Goal: Task Accomplishment & Management: Manage account settings

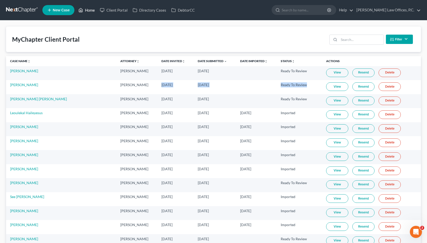
click at [91, 10] on link "Home" at bounding box center [86, 10] width 21 height 9
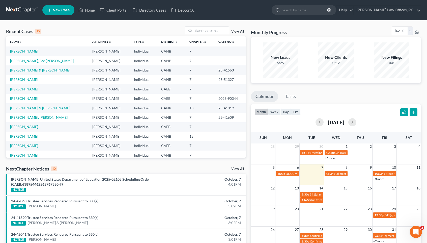
click at [84, 177] on link "Lynn v. United States Department of Education 2025-02105 Scheduling Order (CAEB…" at bounding box center [80, 181] width 139 height 9
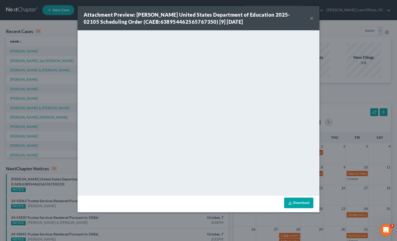
click at [311, 18] on button "×" at bounding box center [312, 18] width 4 height 6
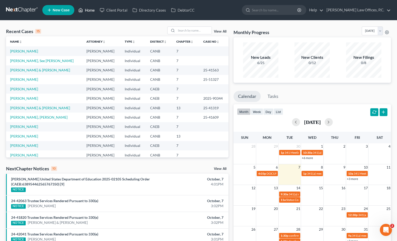
click at [89, 11] on link "Home" at bounding box center [86, 10] width 21 height 9
click at [25, 61] on link "Wong, See yuk" at bounding box center [42, 60] width 64 height 4
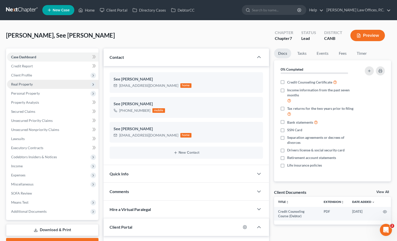
click at [61, 84] on span "Real Property" at bounding box center [53, 84] width 92 height 9
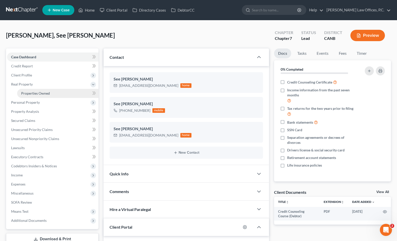
click at [59, 93] on link "Properties Owned" at bounding box center [57, 93] width 81 height 9
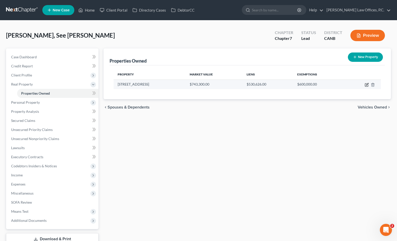
click at [365, 83] on icon "button" at bounding box center [366, 84] width 3 height 3
select select "4"
select select "0"
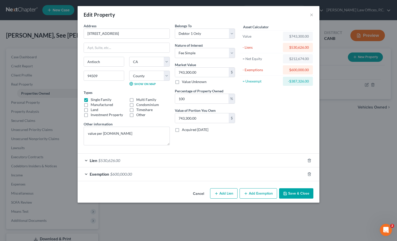
click at [160, 177] on div "Exemption $600,000.00" at bounding box center [192, 173] width 228 height 13
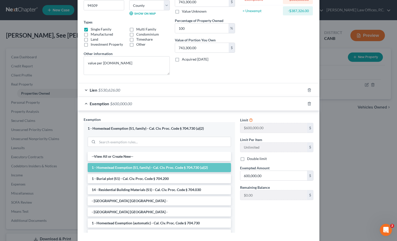
scroll to position [98, 0]
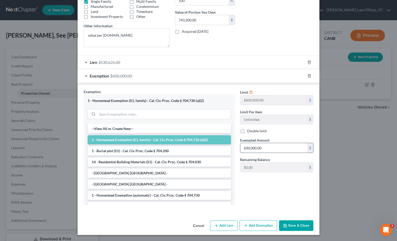
click at [279, 152] on input "600,000.00" at bounding box center [274, 148] width 67 height 10
paste input "722,151"
type input "722,151"
click at [300, 226] on button "Save & Close" at bounding box center [296, 225] width 34 height 11
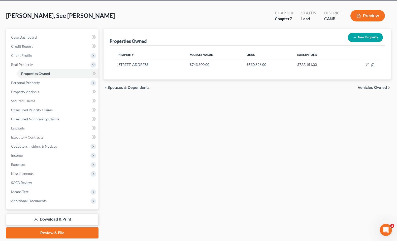
scroll to position [36, 0]
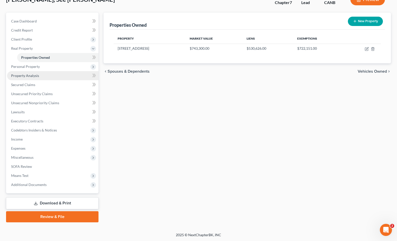
click at [67, 72] on link "Property Analysis" at bounding box center [53, 75] width 92 height 9
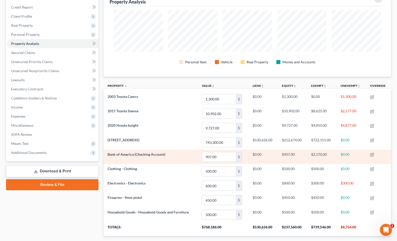
scroll to position [44, 0]
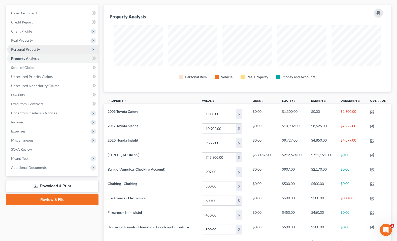
click at [59, 47] on span "Personal Property" at bounding box center [53, 49] width 92 height 9
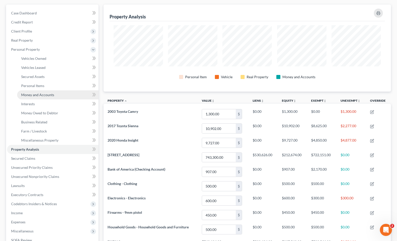
click at [59, 93] on link "Money and Accounts" at bounding box center [57, 94] width 81 height 9
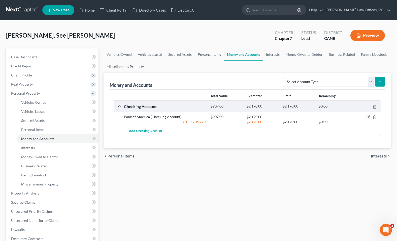
click at [214, 56] on link "Personal Items" at bounding box center [209, 54] width 29 height 12
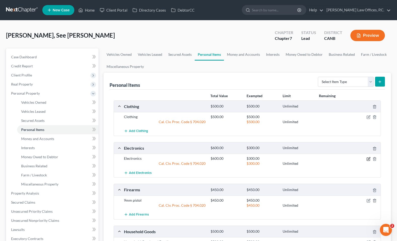
click at [368, 159] on icon "button" at bounding box center [369, 158] width 2 height 2
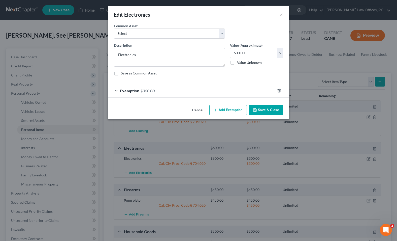
click at [213, 92] on div "Exemption $300.00" at bounding box center [191, 90] width 167 height 13
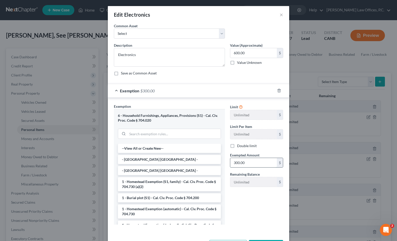
click at [245, 164] on input "300.00" at bounding box center [253, 163] width 47 height 10
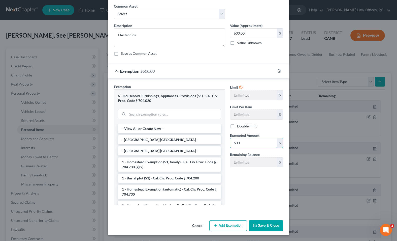
type input "600"
click at [268, 232] on div "Cancel Add Exemption Save & Close" at bounding box center [199, 226] width 182 height 17
click at [268, 230] on button "Save & Close" at bounding box center [266, 225] width 34 height 11
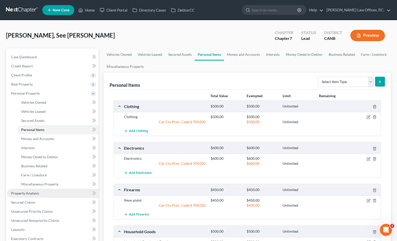
click at [62, 191] on link "Property Analysis" at bounding box center [53, 193] width 92 height 9
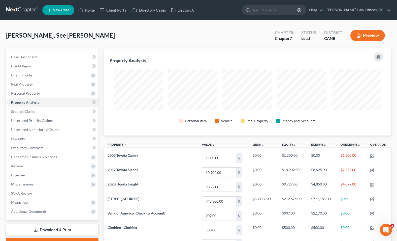
scroll to position [87, 288]
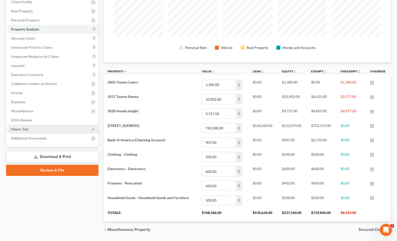
click at [59, 127] on span "Means Test" at bounding box center [53, 129] width 92 height 9
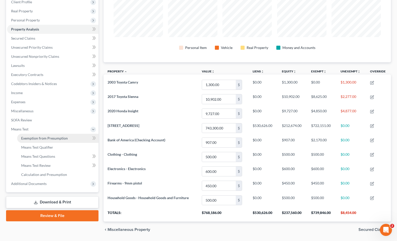
click at [56, 136] on span "Exemption from Presumption" at bounding box center [44, 138] width 47 height 4
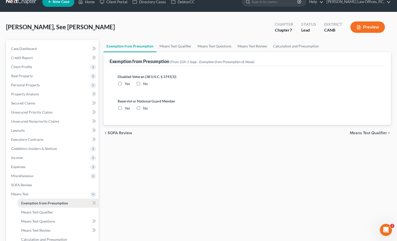
radio input "true"
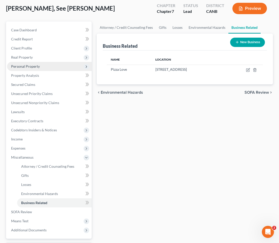
scroll to position [79, 0]
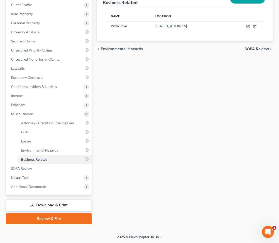
click at [56, 205] on link "Download & Print" at bounding box center [49, 205] width 86 height 12
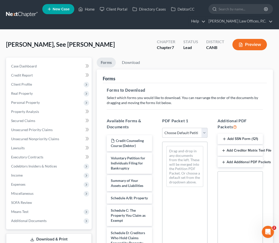
click at [180, 135] on select "Choose Default Petition PDF Packet Complete Bankruptcy Petition (all forms and …" at bounding box center [184, 133] width 45 height 10
select select "0"
click at [162, 128] on select "Choose Default Petition PDF Packet Complete Bankruptcy Petition (all forms and …" at bounding box center [184, 133] width 45 height 10
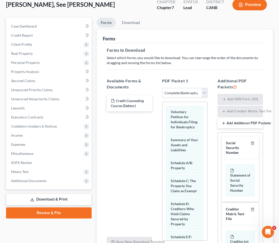
scroll to position [89, 0]
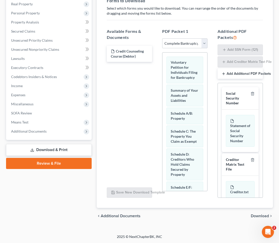
click at [255, 214] on span "Download" at bounding box center [260, 216] width 18 height 4
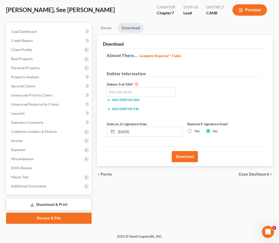
scroll to position [34, 0]
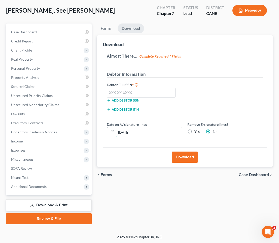
click at [164, 135] on input "10/07/2025" at bounding box center [149, 132] width 66 height 10
click at [195, 130] on label "Yes" at bounding box center [197, 131] width 5 height 5
click at [197, 130] on input "Yes" at bounding box center [198, 130] width 3 height 3
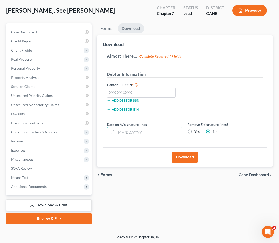
radio input "true"
radio input "false"
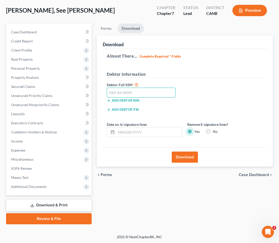
click at [127, 91] on input "text" at bounding box center [141, 92] width 69 height 10
paste input "617-46-2838"
type input "617-46-2838"
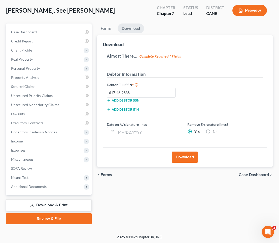
click at [178, 154] on button "Download" at bounding box center [185, 156] width 26 height 11
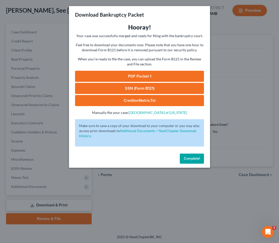
click at [136, 74] on link "PDF Packet 1" at bounding box center [139, 76] width 129 height 11
click at [122, 85] on link "SSN (Form B121)" at bounding box center [139, 88] width 129 height 11
click at [186, 158] on span "Complete!" at bounding box center [192, 158] width 16 height 4
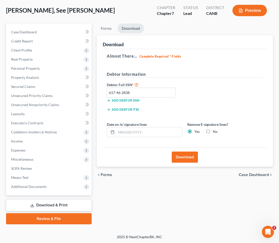
scroll to position [0, 0]
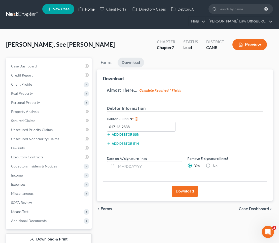
click at [88, 11] on link "Home" at bounding box center [86, 9] width 21 height 9
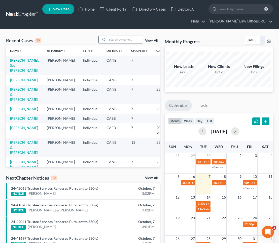
click at [115, 42] on input "search" at bounding box center [125, 39] width 35 height 7
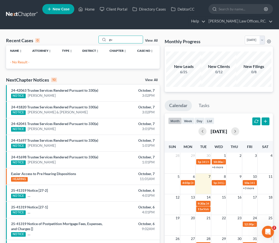
type input "g"
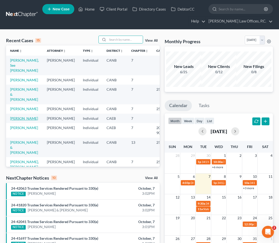
click at [16, 120] on link "Guevara, Jose" at bounding box center [24, 118] width 28 height 4
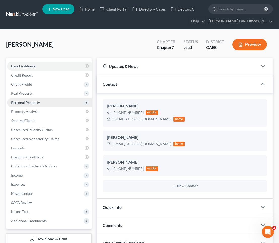
click at [46, 101] on span "Personal Property" at bounding box center [49, 102] width 85 height 9
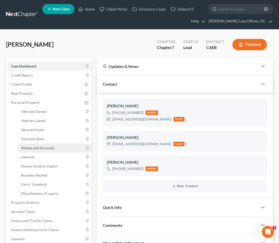
click at [41, 145] on span "Money and Accounts" at bounding box center [37, 147] width 33 height 4
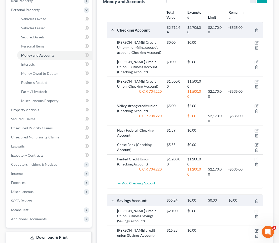
scroll to position [92, 0]
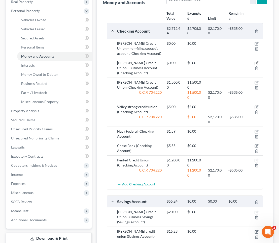
click at [256, 62] on icon "button" at bounding box center [256, 63] width 3 height 3
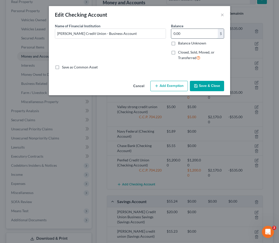
click at [188, 32] on input "0.00" at bounding box center [194, 34] width 47 height 10
type input "769"
click at [170, 85] on button "Add Exemption" at bounding box center [170, 86] width 38 height 11
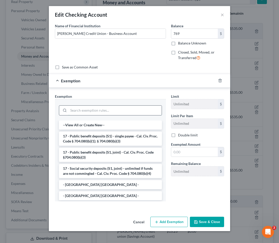
click at [123, 106] on input "search" at bounding box center [115, 110] width 93 height 10
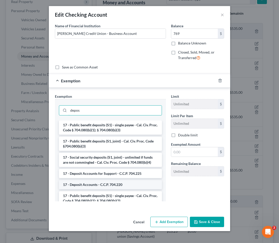
type input "depos"
click at [111, 185] on li "17 - Deposit Accounts - C.C.P. 704.220" at bounding box center [110, 184] width 103 height 9
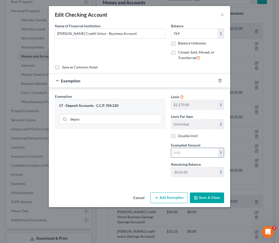
click at [179, 150] on input "text" at bounding box center [194, 153] width 47 height 10
type input "769"
click at [205, 199] on button "Save & Close" at bounding box center [207, 197] width 34 height 11
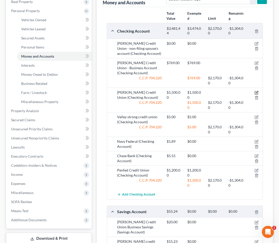
click at [258, 92] on icon "button" at bounding box center [257, 93] width 4 height 4
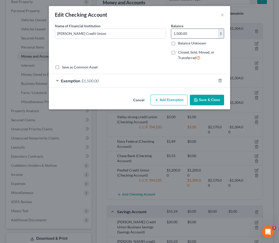
click at [196, 34] on input "1,500.00" at bounding box center [194, 34] width 47 height 10
type input "5"
click at [151, 78] on div "Exemption $1,500.00" at bounding box center [132, 80] width 167 height 13
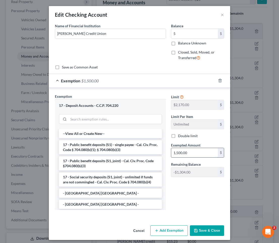
click at [177, 151] on input "1,500.00" at bounding box center [194, 153] width 47 height 10
type input "5"
click at [201, 229] on button "Save & Close" at bounding box center [207, 230] width 34 height 11
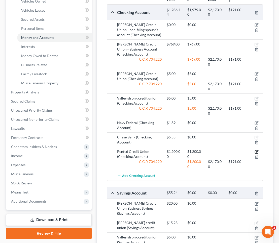
scroll to position [119, 0]
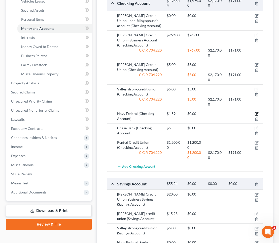
click at [257, 112] on icon "button" at bounding box center [257, 114] width 4 height 4
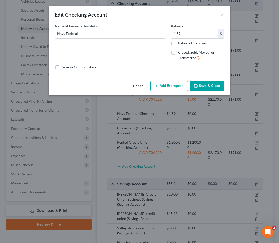
click at [173, 83] on button "Add Exemption" at bounding box center [170, 86] width 38 height 11
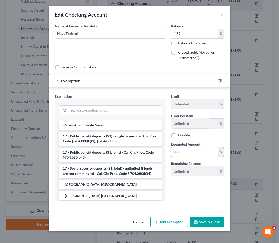
click at [182, 152] on input "text" at bounding box center [194, 152] width 47 height 10
type input "1.89"
click at [201, 220] on button "Save & Close" at bounding box center [207, 221] width 34 height 11
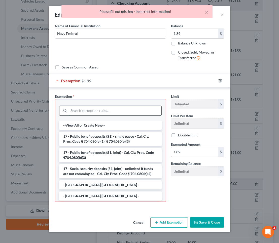
click at [137, 111] on input "search" at bounding box center [115, 111] width 93 height 10
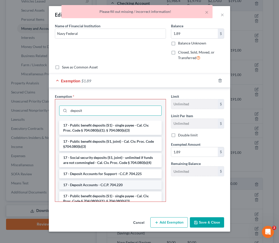
type input "deposit"
click at [122, 185] on li "17 - Deposit Accounts - C.C.P. 704.220" at bounding box center [110, 184] width 103 height 9
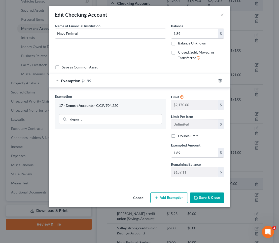
click at [198, 195] on icon "button" at bounding box center [196, 197] width 4 height 4
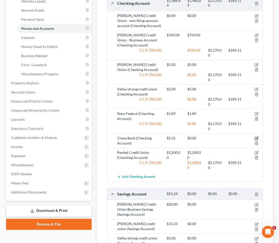
click at [257, 138] on icon "button" at bounding box center [257, 138] width 2 height 2
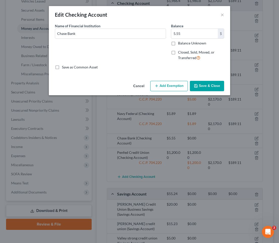
click at [177, 88] on button "Add Exemption" at bounding box center [170, 86] width 38 height 11
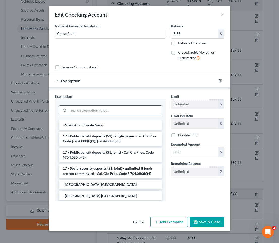
click at [131, 110] on input "search" at bounding box center [115, 110] width 93 height 10
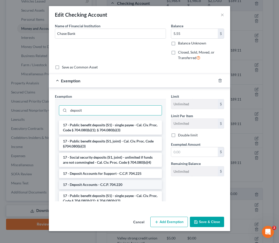
type input "deposit"
click at [115, 182] on li "17 - Deposit Accounts - C.C.P. 704.220" at bounding box center [110, 184] width 103 height 9
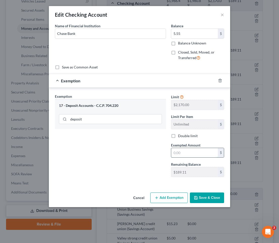
click at [178, 156] on input "text" at bounding box center [194, 153] width 47 height 10
type input "5.55"
click at [198, 194] on button "Save & Close" at bounding box center [207, 197] width 34 height 11
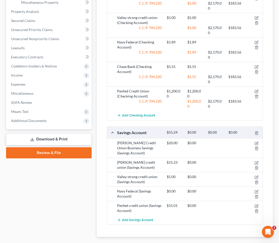
scroll to position [215, 0]
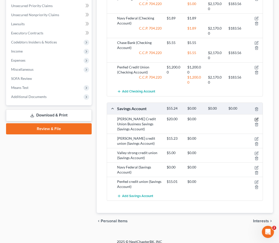
click at [256, 118] on icon "button" at bounding box center [256, 119] width 3 height 3
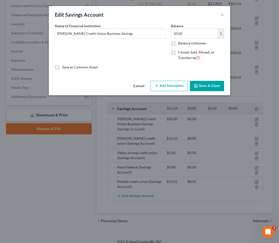
click at [156, 85] on icon "button" at bounding box center [157, 86] width 4 height 4
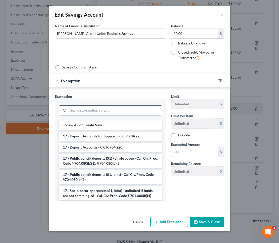
click at [125, 112] on input "search" at bounding box center [115, 110] width 93 height 10
click at [121, 145] on li "17 - Deposit Accounts - C.C.P. 704.220" at bounding box center [110, 146] width 103 height 9
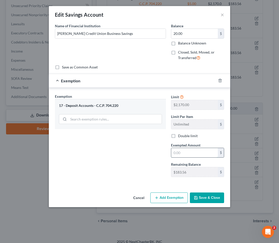
click at [183, 153] on input "text" at bounding box center [194, 153] width 47 height 10
type input "20"
click at [201, 197] on button "Save & Close" at bounding box center [207, 197] width 34 height 11
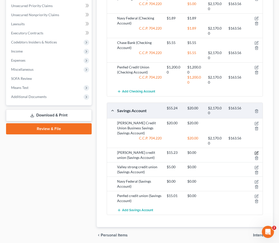
click at [257, 151] on icon "button" at bounding box center [257, 153] width 4 height 4
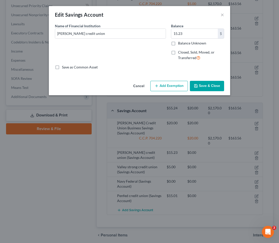
click at [170, 89] on button "Add Exemption" at bounding box center [170, 86] width 38 height 11
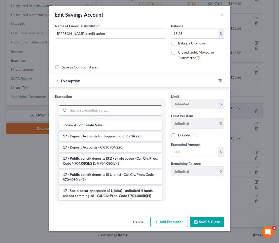
click at [148, 114] on input "search" at bounding box center [115, 110] width 93 height 10
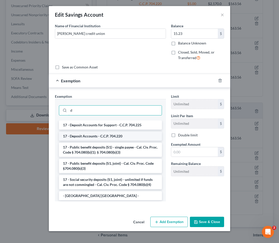
type input "d"
click at [131, 133] on li "17 - Deposit Accounts - C.C.P. 704.220" at bounding box center [110, 135] width 103 height 9
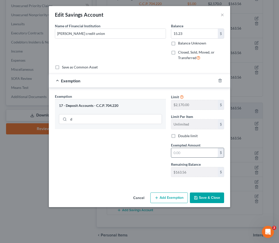
click at [185, 152] on input "text" at bounding box center [194, 153] width 47 height 10
type input "15.23"
click at [207, 198] on button "Save & Close" at bounding box center [207, 197] width 34 height 11
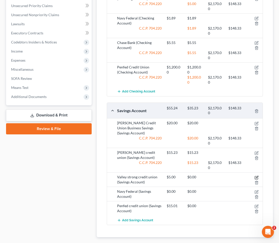
click at [257, 176] on icon "button" at bounding box center [256, 177] width 3 height 3
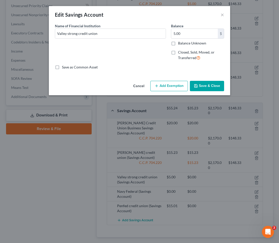
drag, startPoint x: 169, startPoint y: 84, endPoint x: 157, endPoint y: 95, distance: 16.6
click at [169, 84] on button "Add Exemption" at bounding box center [170, 86] width 38 height 11
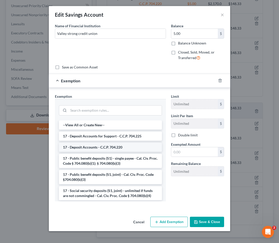
click at [107, 147] on li "17 - Deposit Accounts - C.C.P. 704.220" at bounding box center [110, 146] width 103 height 9
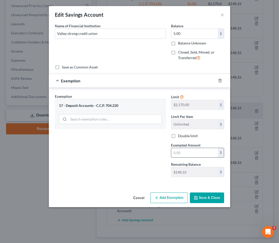
click at [184, 149] on input "text" at bounding box center [194, 153] width 47 height 10
type input "5"
click at [203, 195] on button "Save & Close" at bounding box center [207, 197] width 34 height 11
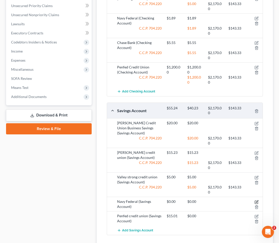
click at [257, 200] on icon "button" at bounding box center [257, 202] width 4 height 4
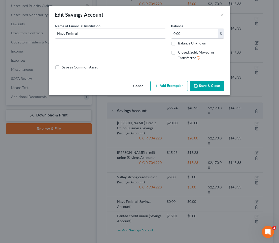
click at [145, 85] on button "Cancel" at bounding box center [138, 86] width 19 height 10
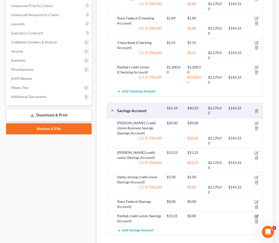
click at [257, 214] on icon "button" at bounding box center [257, 216] width 4 height 4
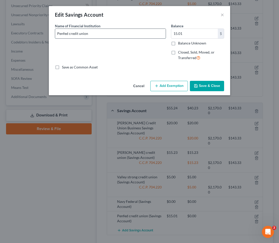
click at [70, 33] on input "Penfed credit union" at bounding box center [110, 34] width 111 height 10
click at [81, 33] on input "Penfed Credit union" at bounding box center [110, 34] width 111 height 10
type input "Penfed Credit Union"
click at [155, 89] on button "Add Exemption" at bounding box center [170, 86] width 38 height 11
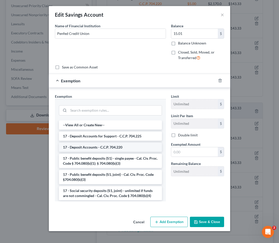
click at [143, 143] on li "17 - Deposit Accounts - C.C.P. 704.220" at bounding box center [110, 146] width 103 height 9
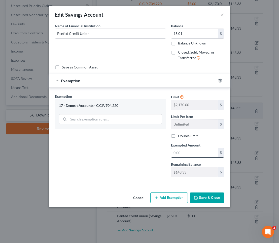
click at [187, 150] on input "text" at bounding box center [194, 153] width 47 height 10
type input "15.01"
click at [210, 196] on button "Save & Close" at bounding box center [207, 197] width 34 height 11
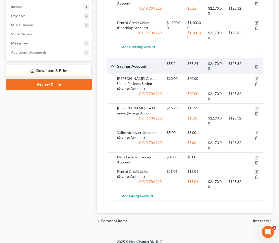
scroll to position [259, 0]
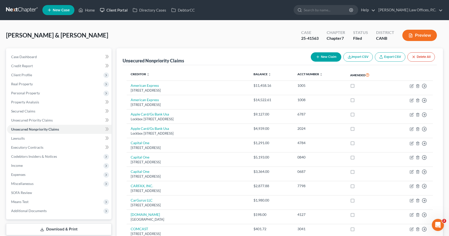
click at [117, 9] on link "Client Portal" at bounding box center [113, 10] width 33 height 9
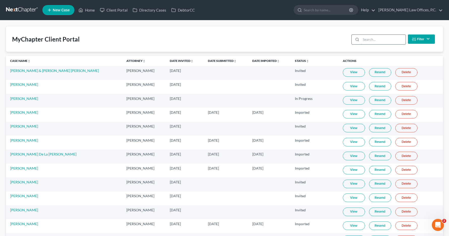
click at [367, 41] on input "search" at bounding box center [383, 40] width 45 height 10
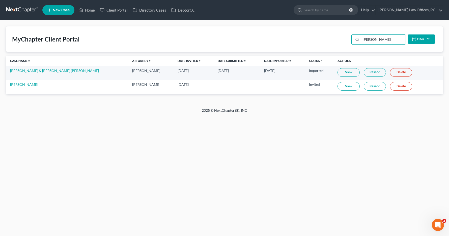
type input "[PERSON_NAME]"
click at [337, 84] on link "View" at bounding box center [348, 86] width 22 height 9
click at [365, 86] on link "Resend" at bounding box center [375, 86] width 22 height 9
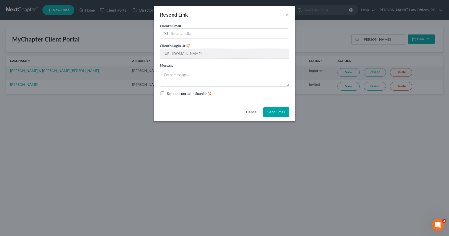
click at [247, 113] on button "Cancel" at bounding box center [251, 112] width 19 height 10
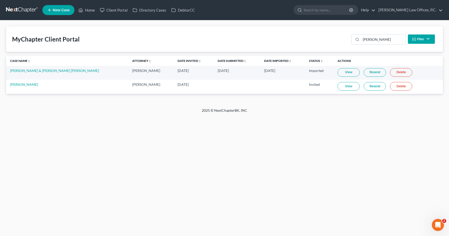
click at [337, 89] on link "View" at bounding box center [348, 86] width 22 height 9
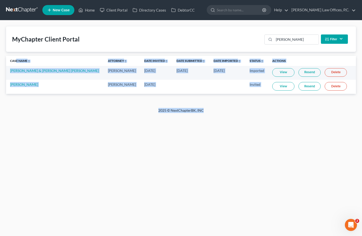
drag, startPoint x: 99, startPoint y: 133, endPoint x: 76, endPoint y: 58, distance: 79.0
click at [76, 58] on div "Home New Case Client Portal Directory Cases DebtorCC [PERSON_NAME] Law Offices,…" at bounding box center [181, 118] width 362 height 236
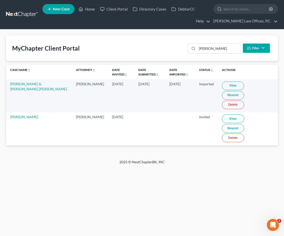
click at [141, 33] on div "MyChapter Client Portal [PERSON_NAME] Filter Status Filter... Invited In Progre…" at bounding box center [142, 94] width 284 height 130
